Goal: Task Accomplishment & Management: Complete application form

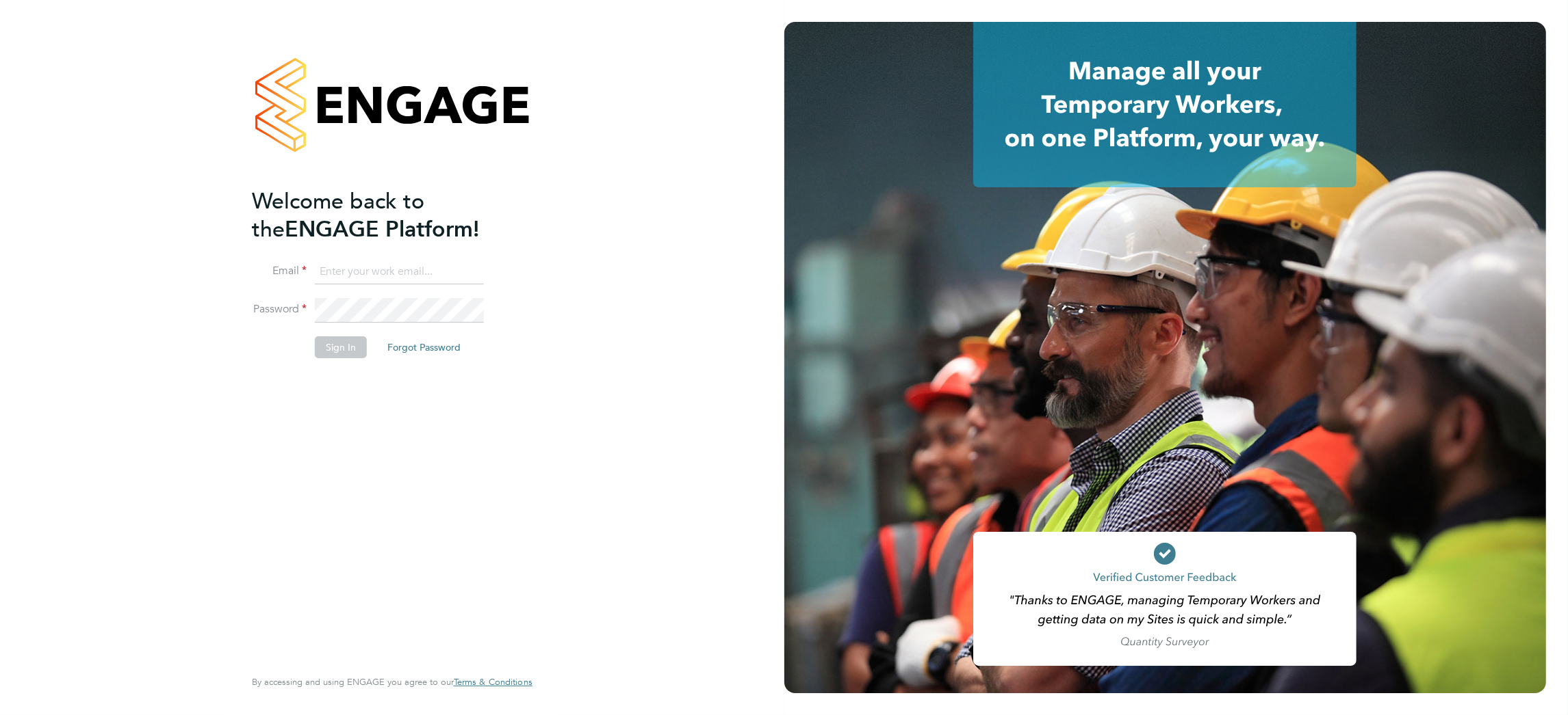
type input "support@engagelabs.io"
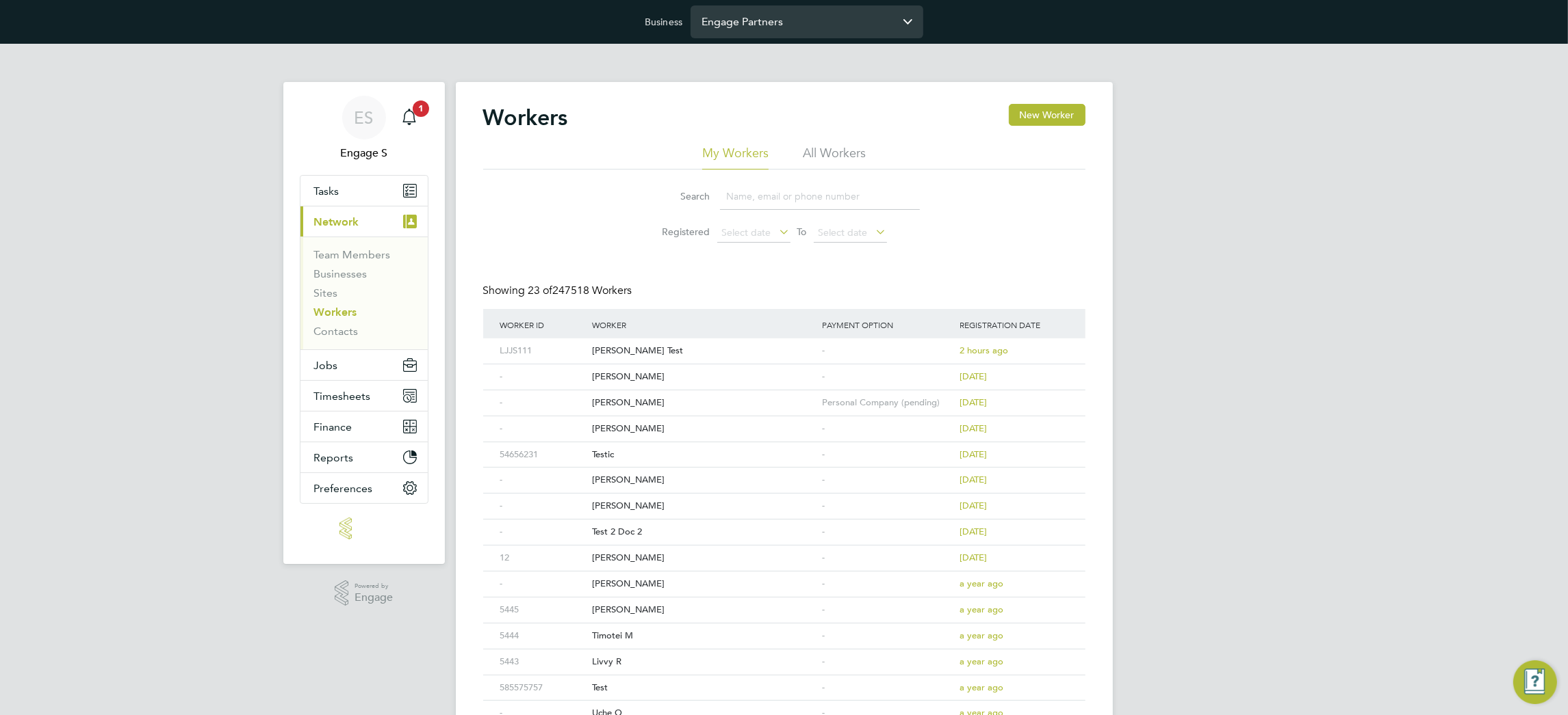
click at [808, 15] on input "Engage Partners" at bounding box center [807, 21] width 233 height 32
click at [951, 47] on app-barbie "Workers New Worker My Workers All Workers Search Registered Select date To Sele…" at bounding box center [784, 523] width 657 height 959
type input "Engage Partners"
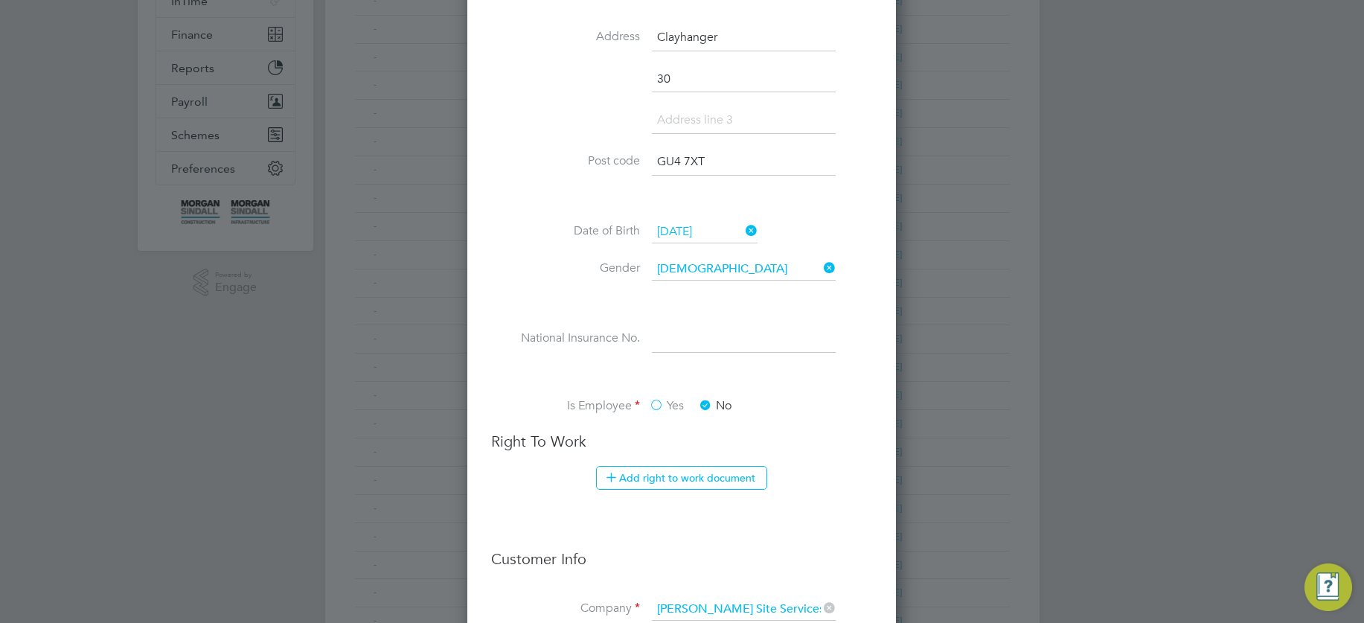
scroll to position [1051, 0]
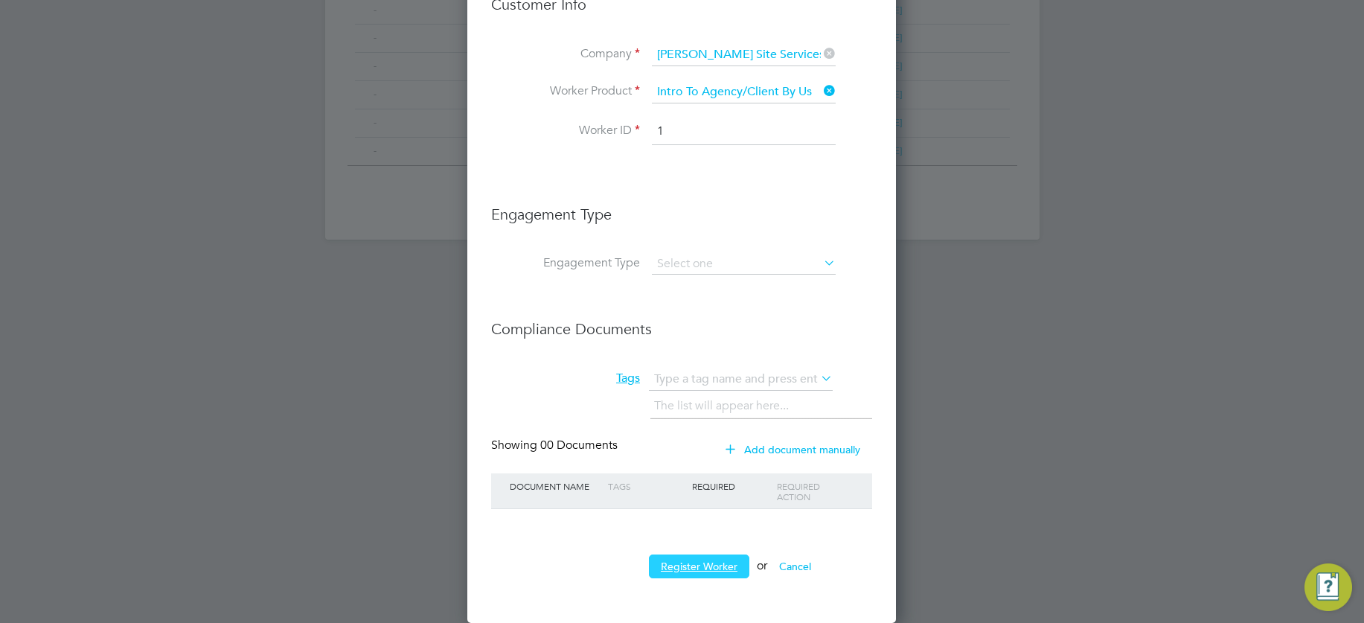
click at [715, 560] on button "Register Worker" at bounding box center [699, 566] width 100 height 24
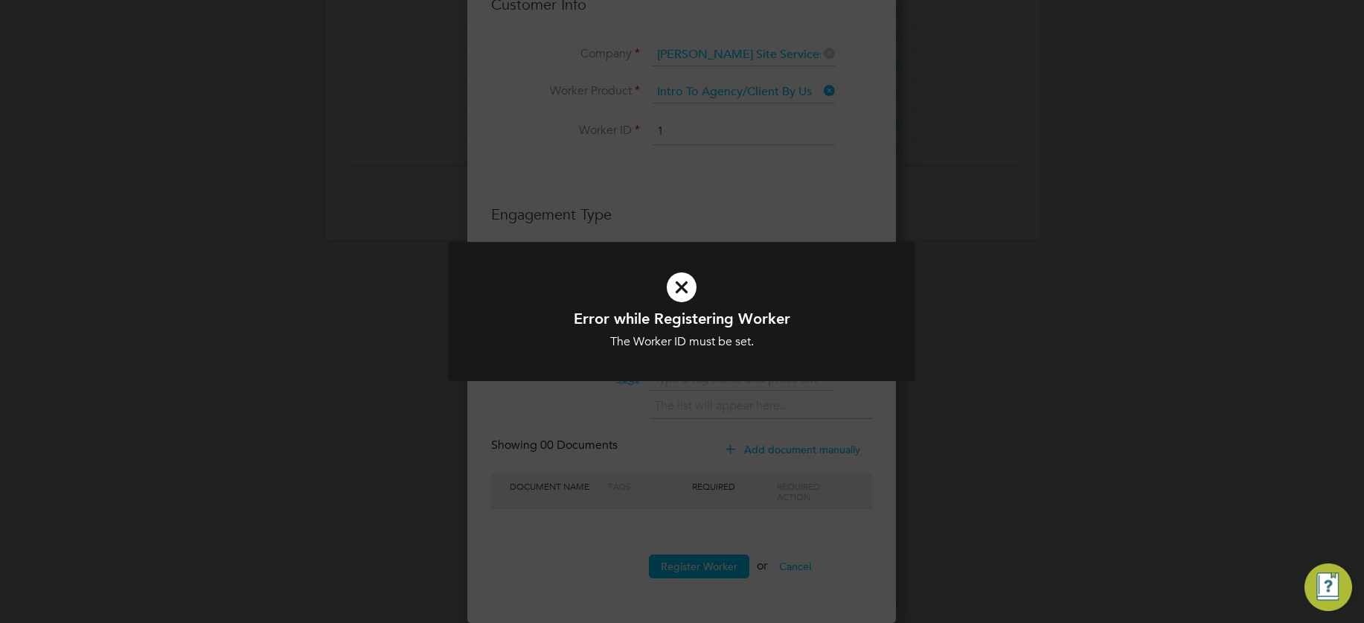
click at [687, 302] on icon at bounding box center [681, 287] width 387 height 58
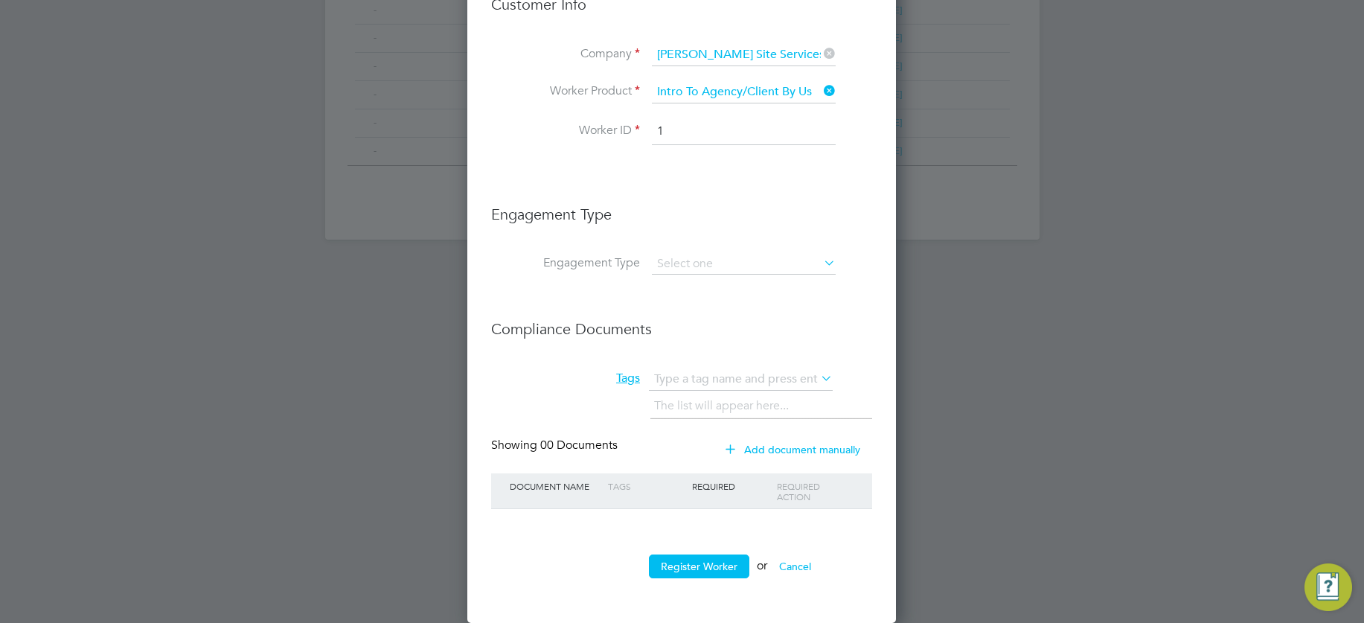
click at [699, 132] on input "1" at bounding box center [744, 131] width 184 height 27
type input "12334"
click at [699, 566] on button "Register Worker" at bounding box center [699, 566] width 100 height 24
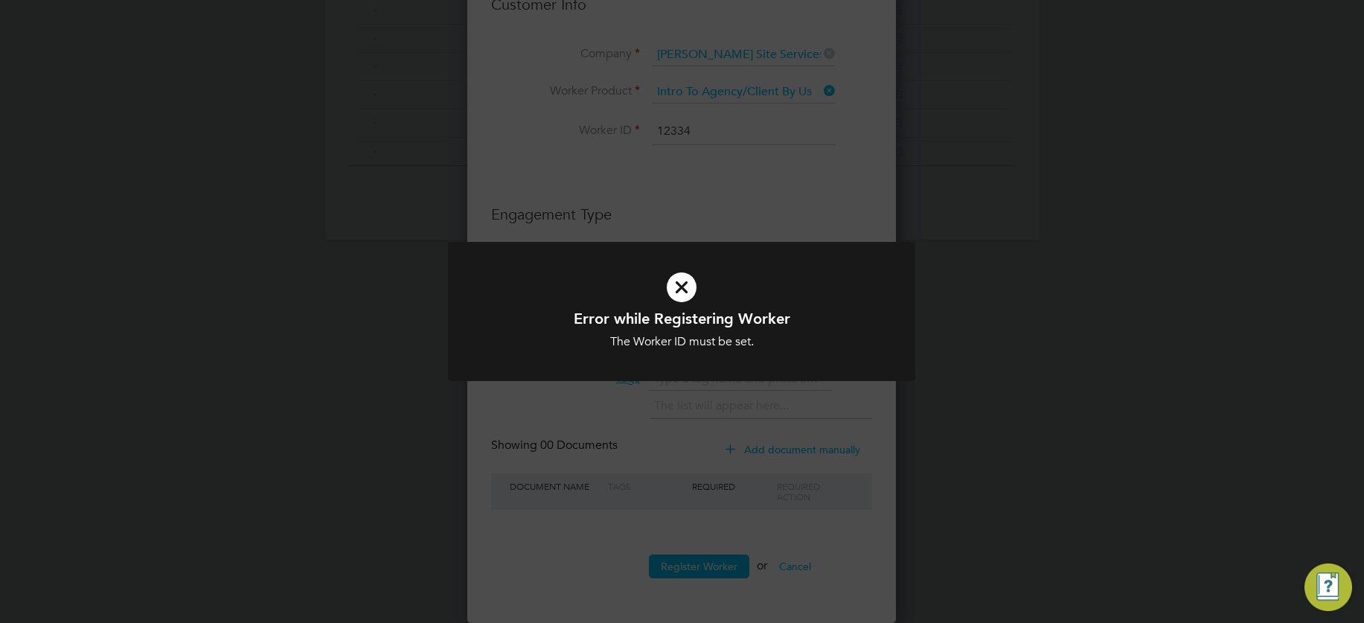
click at [684, 285] on icon at bounding box center [681, 287] width 387 height 58
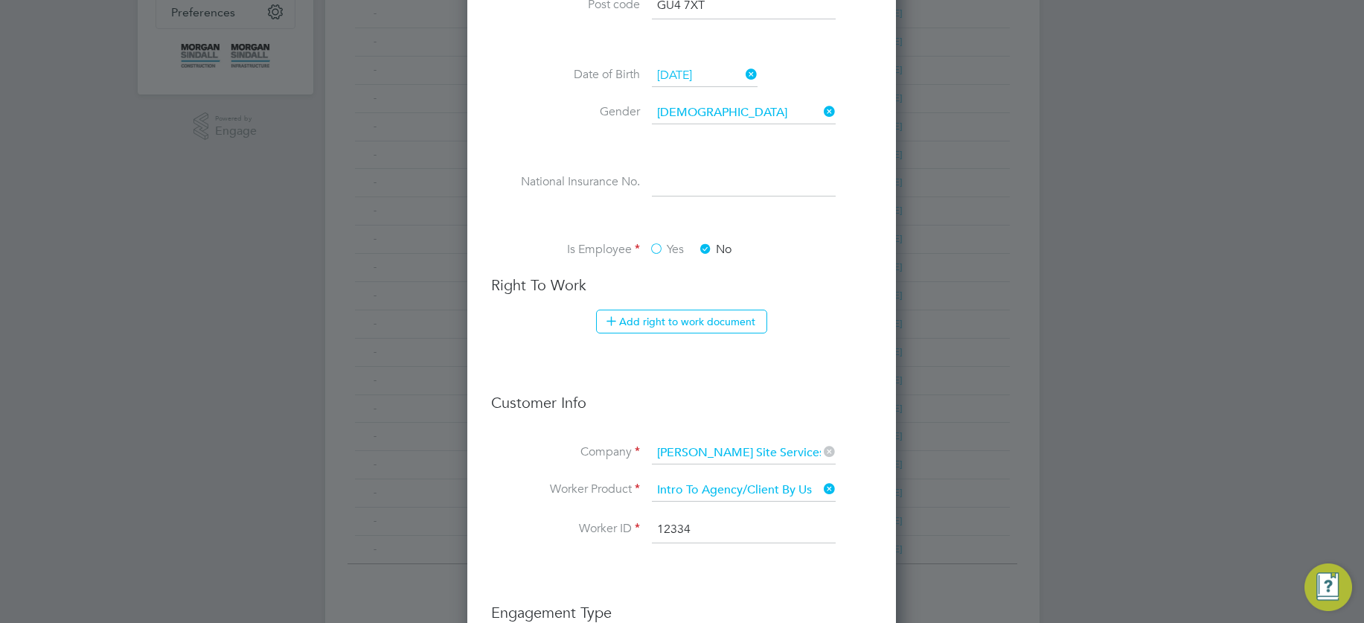
scroll to position [650, 0]
click at [708, 187] on input at bounding box center [744, 186] width 184 height 27
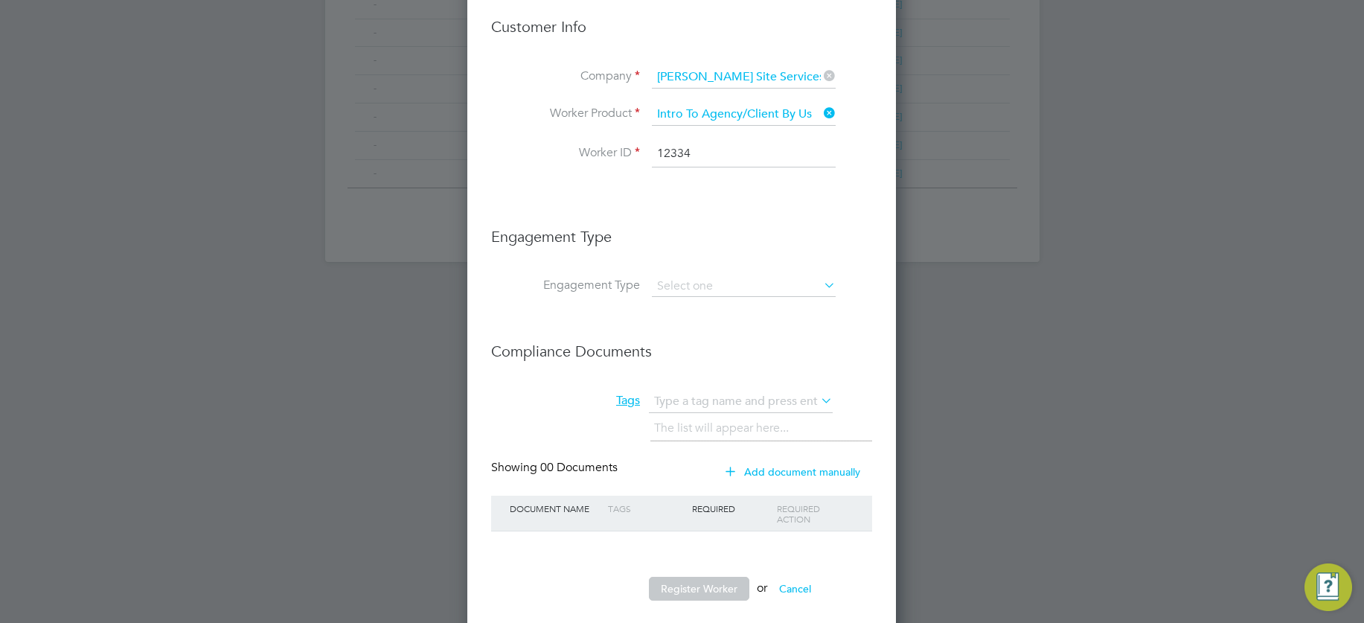
scroll to position [1028, 0]
type input "324523"
click at [706, 158] on input "12334" at bounding box center [744, 154] width 184 height 27
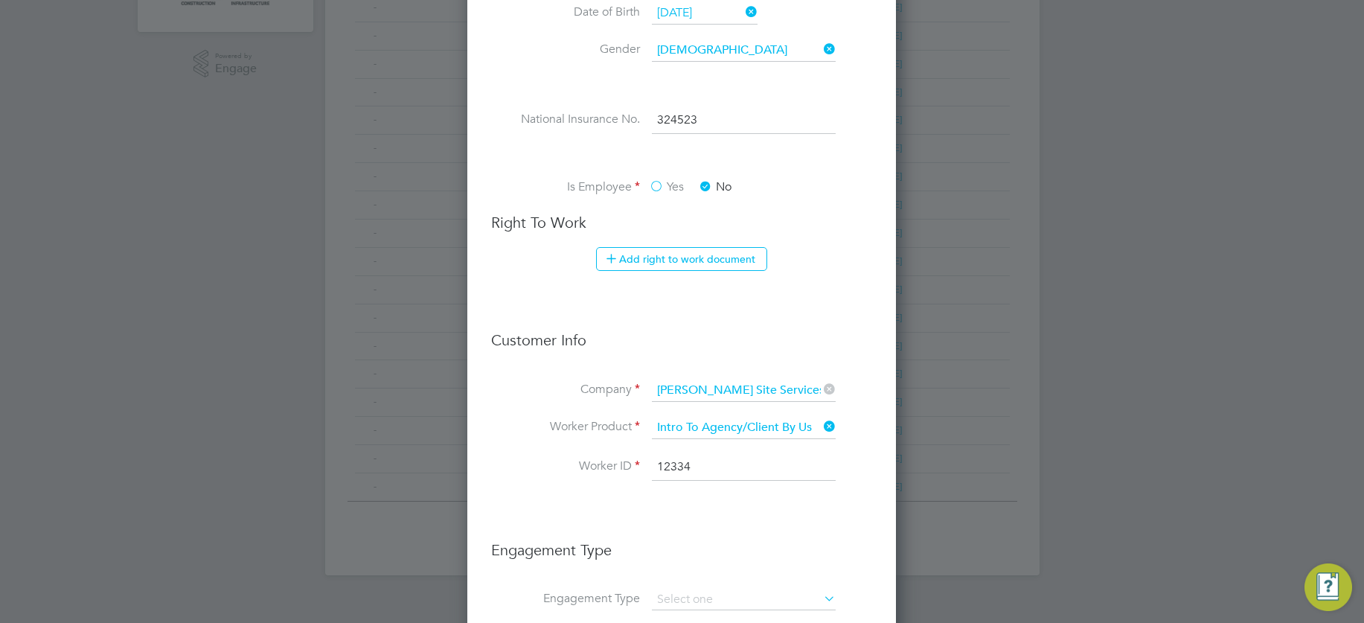
scroll to position [1051, 0]
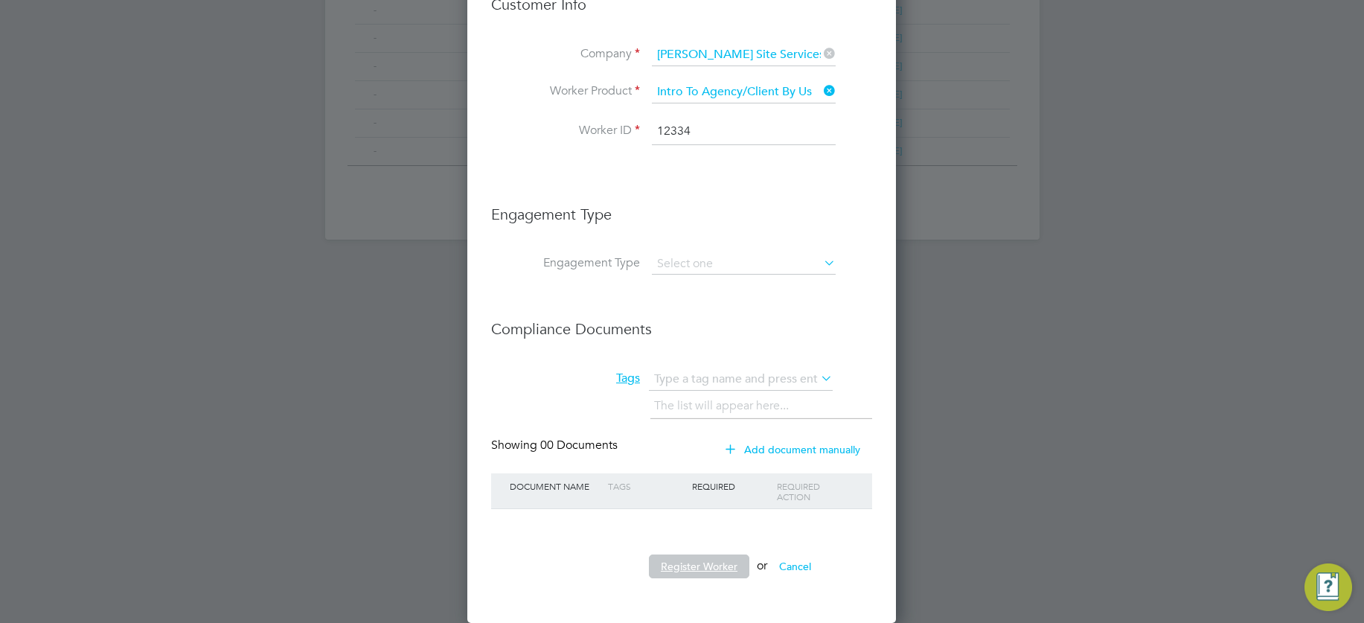
click at [711, 134] on input "12334" at bounding box center [744, 131] width 184 height 27
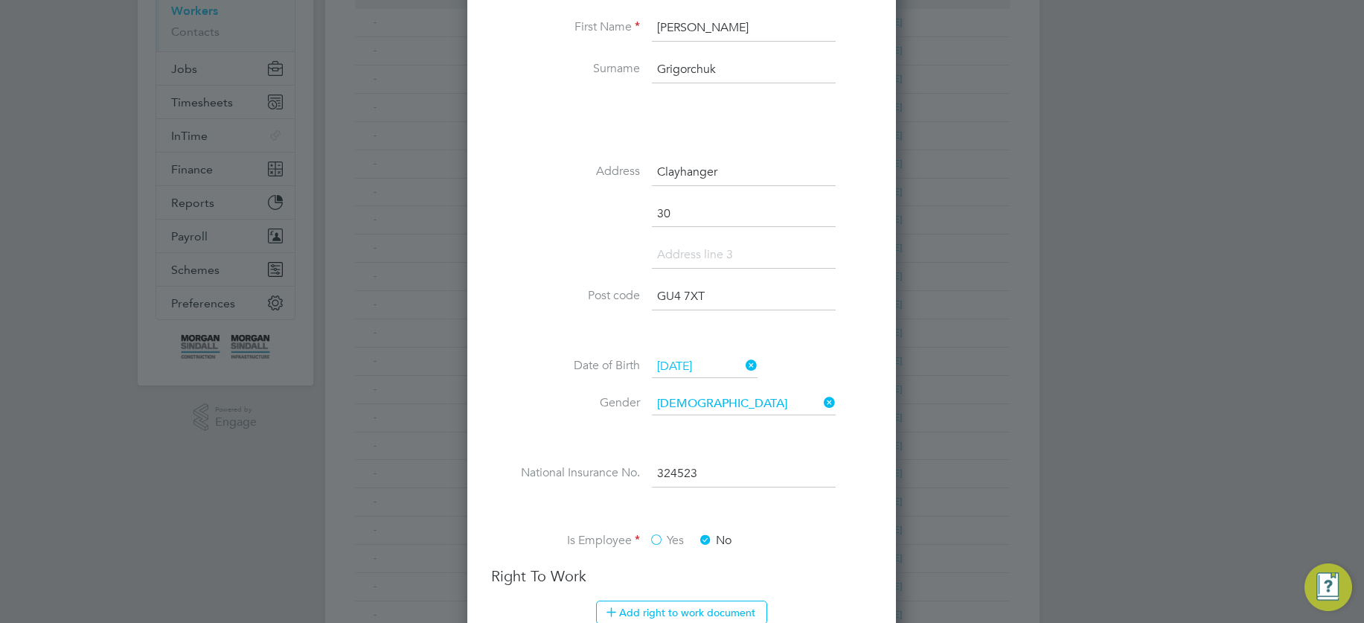
scroll to position [426, 0]
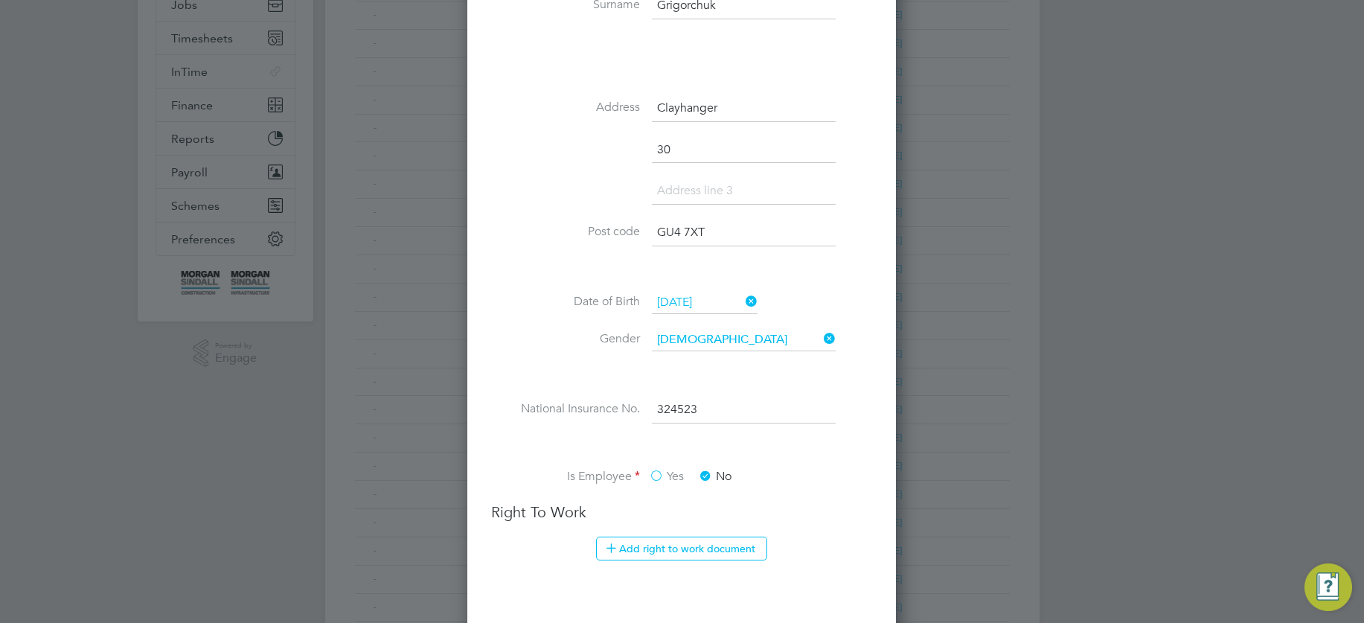
click at [702, 409] on input "324523" at bounding box center [744, 410] width 184 height 27
type input "32452355"
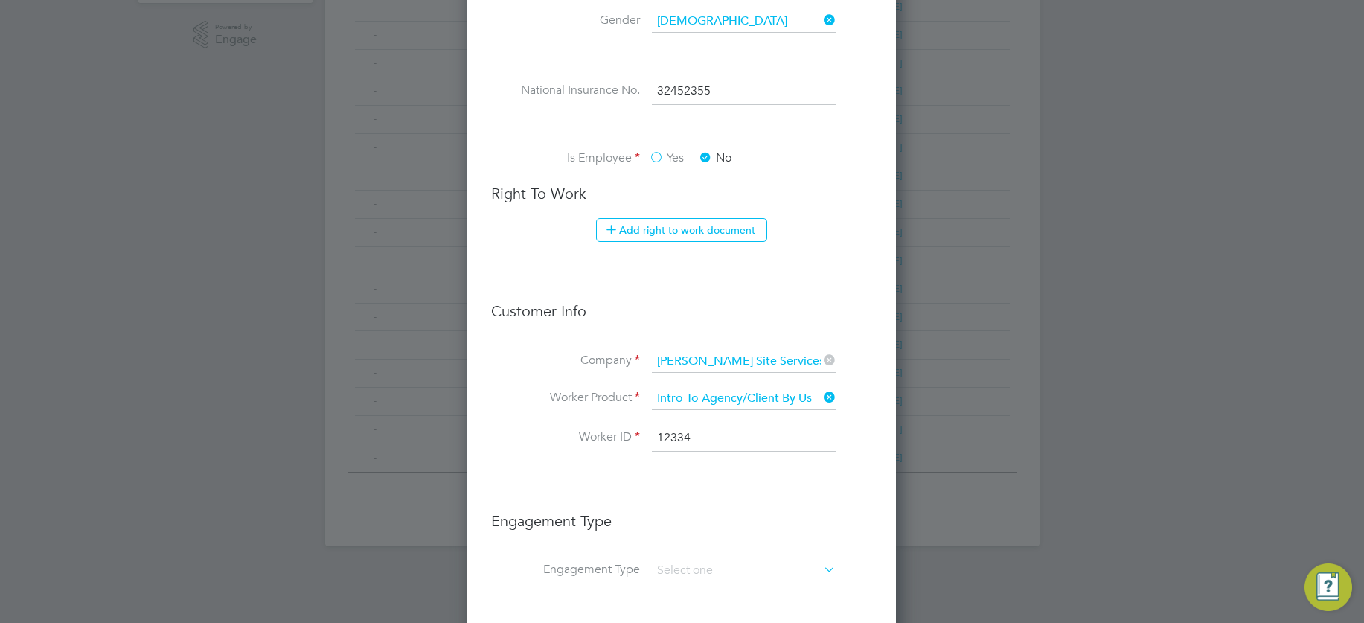
scroll to position [498, 0]
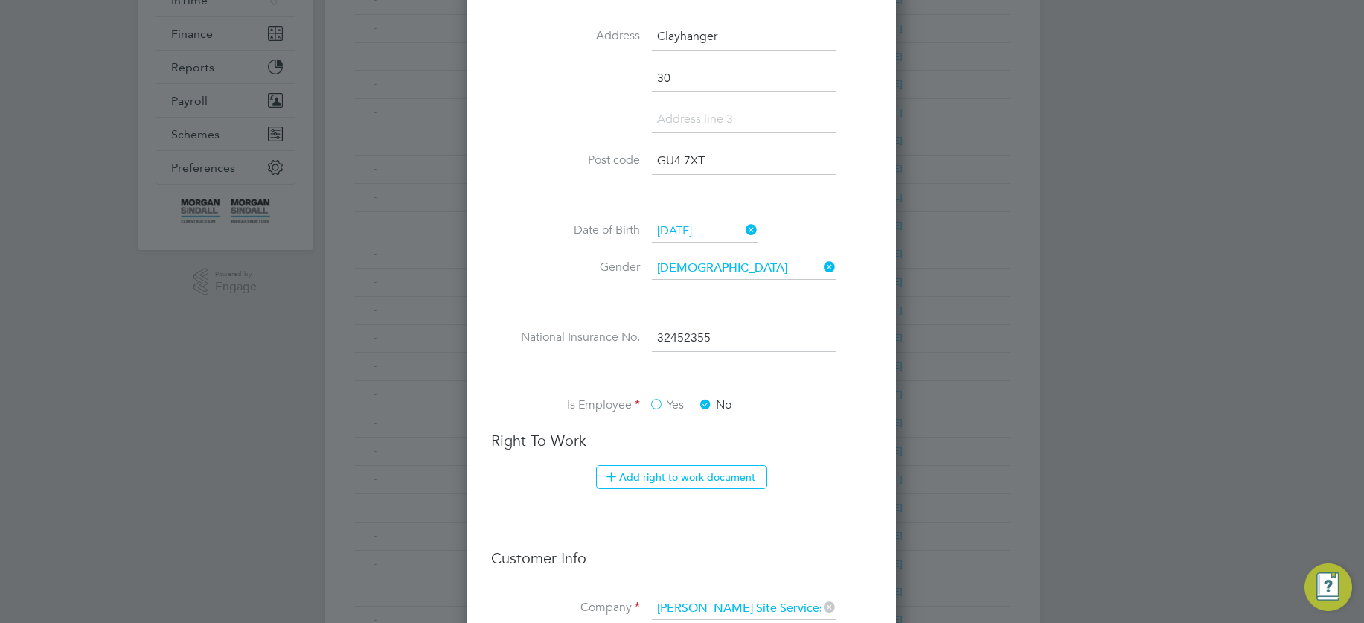
drag, startPoint x: 717, startPoint y: 339, endPoint x: 574, endPoint y: 330, distance: 143.1
click at [574, 330] on li "National Insurance No. 32452355" at bounding box center [681, 346] width 381 height 42
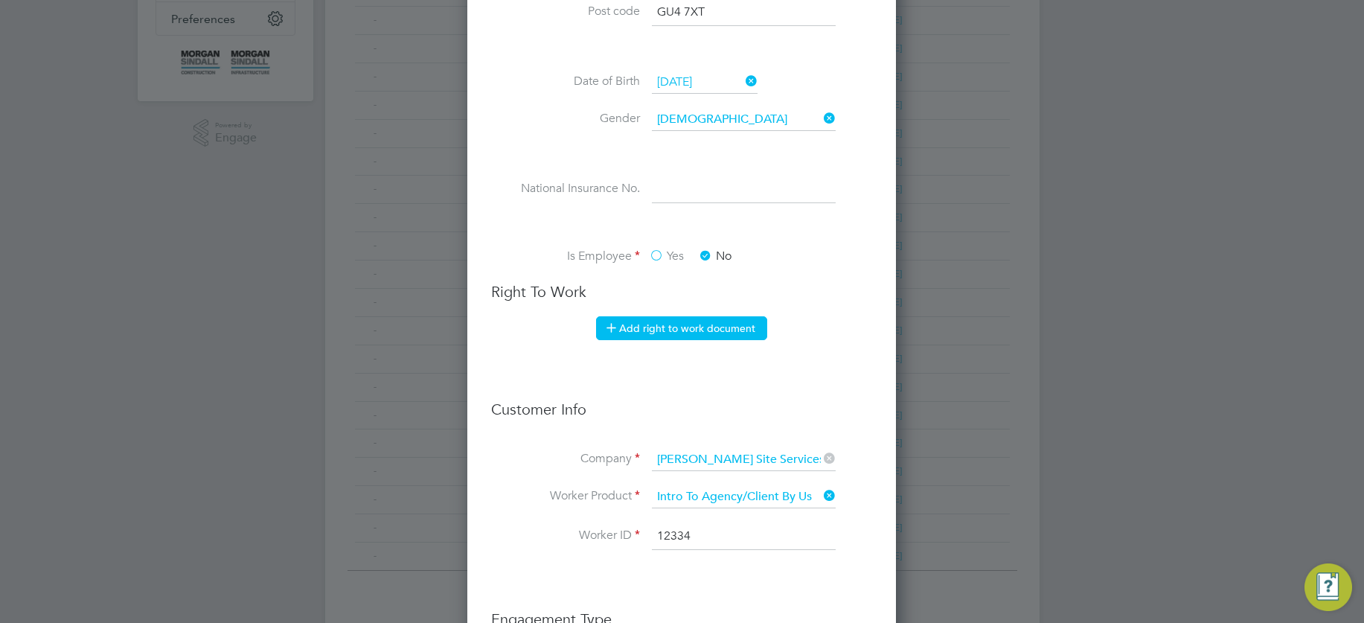
scroll to position [630, 0]
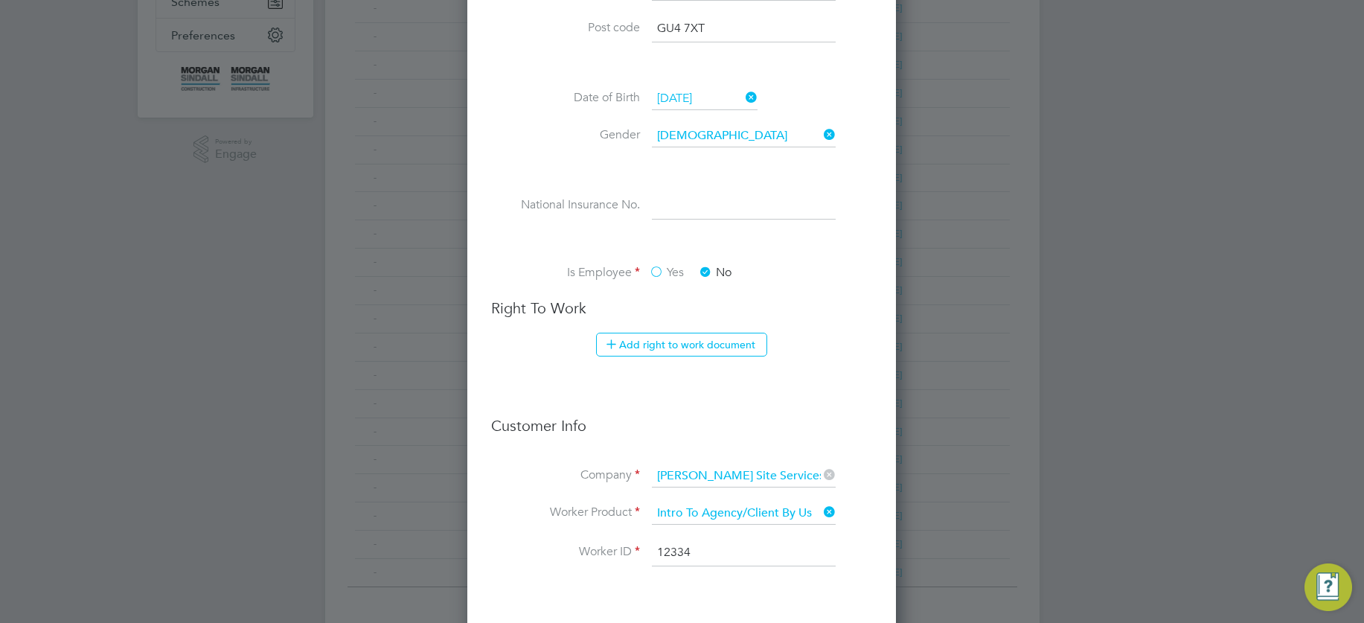
click at [654, 272] on label "Yes" at bounding box center [666, 273] width 35 height 16
click at [0, 0] on input "Yes" at bounding box center [0, 0] width 0 height 0
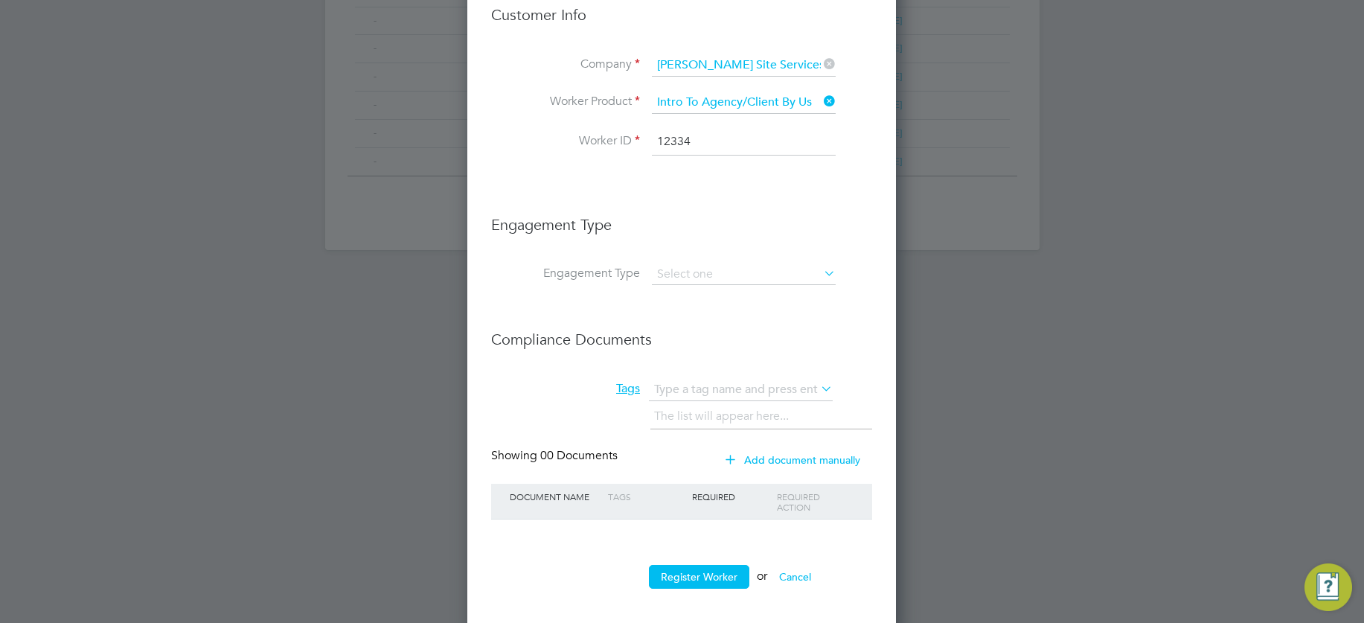
scroll to position [1051, 0]
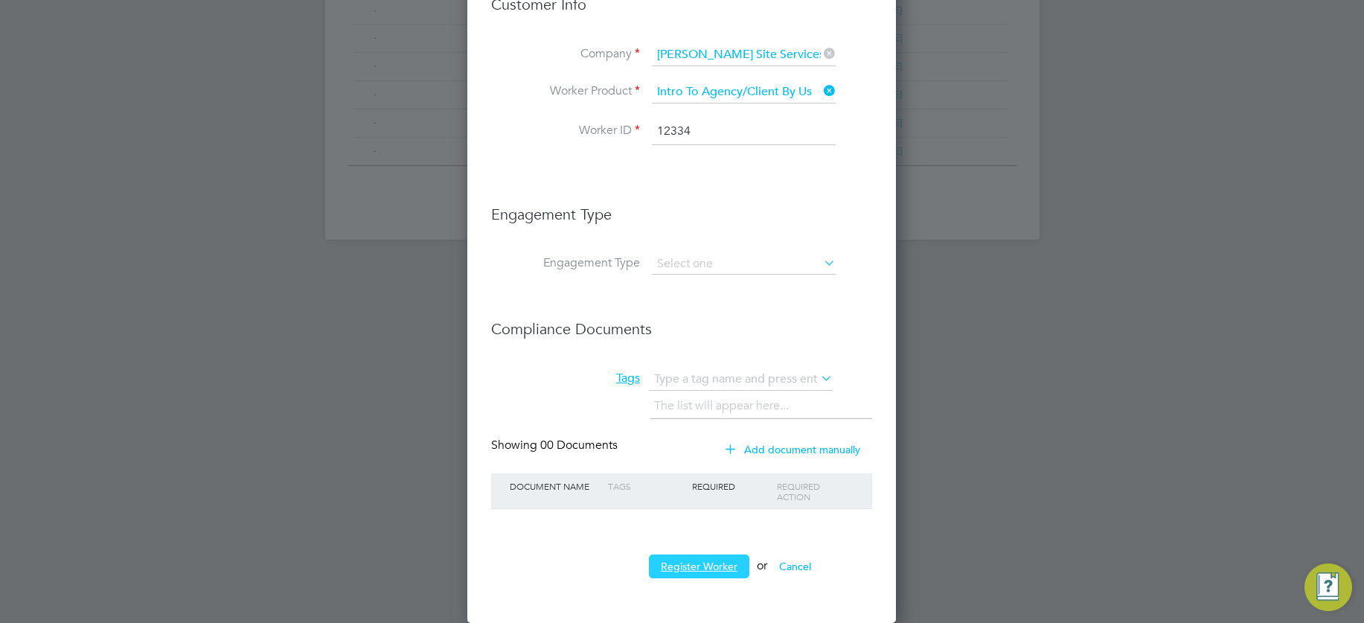
click at [709, 563] on button "Register Worker" at bounding box center [699, 566] width 100 height 24
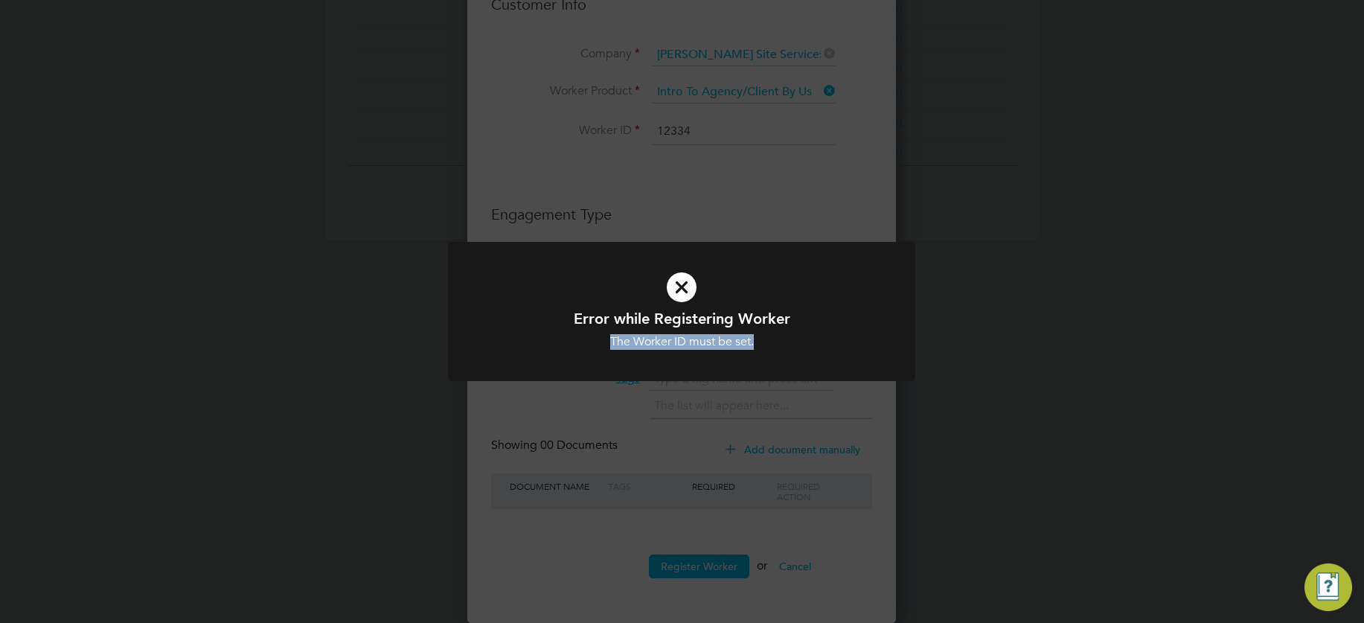
drag, startPoint x: 611, startPoint y: 338, endPoint x: 767, endPoint y: 339, distance: 156.3
click at [767, 339] on div "The Worker ID must be set." at bounding box center [681, 342] width 387 height 16
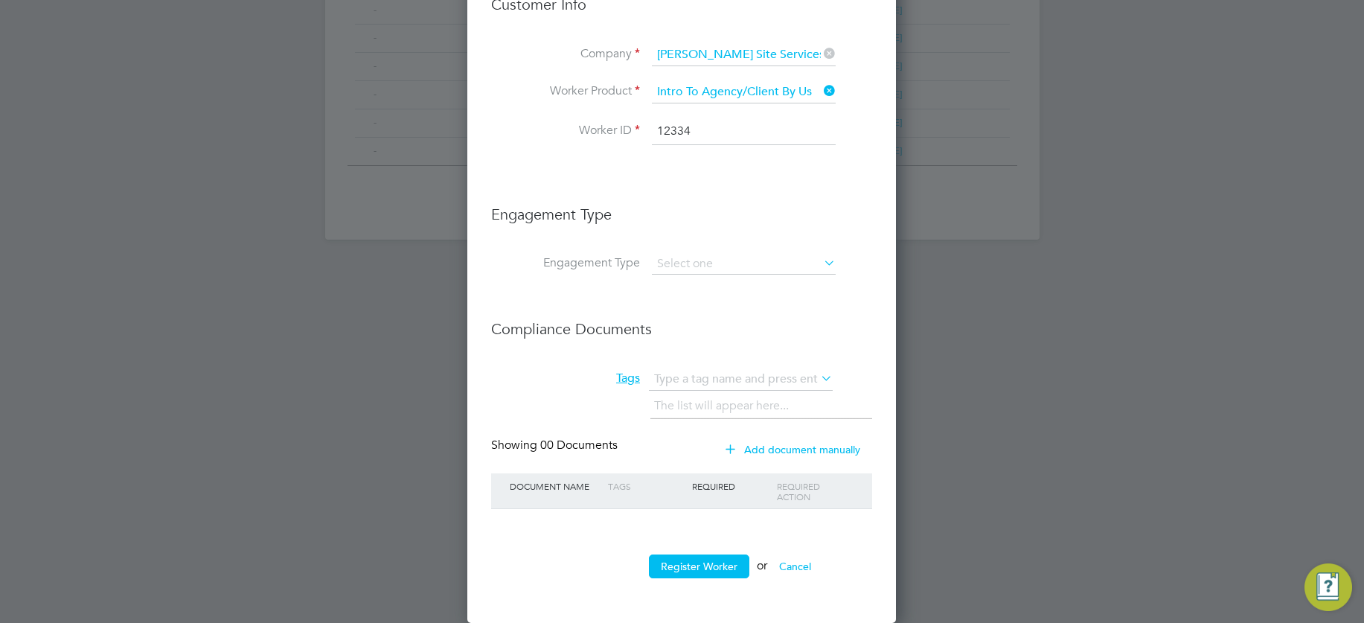
copy div "The Worker ID must be set."
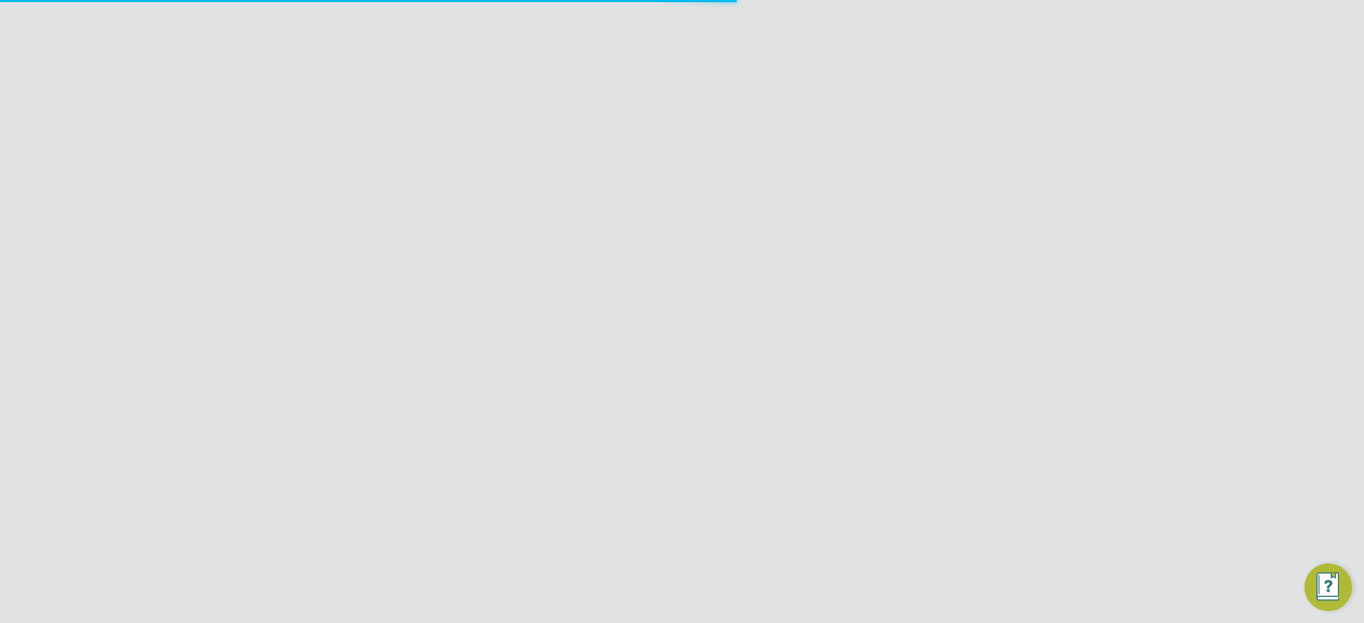
scroll to position [1246, 429]
